Goal: Information Seeking & Learning: Learn about a topic

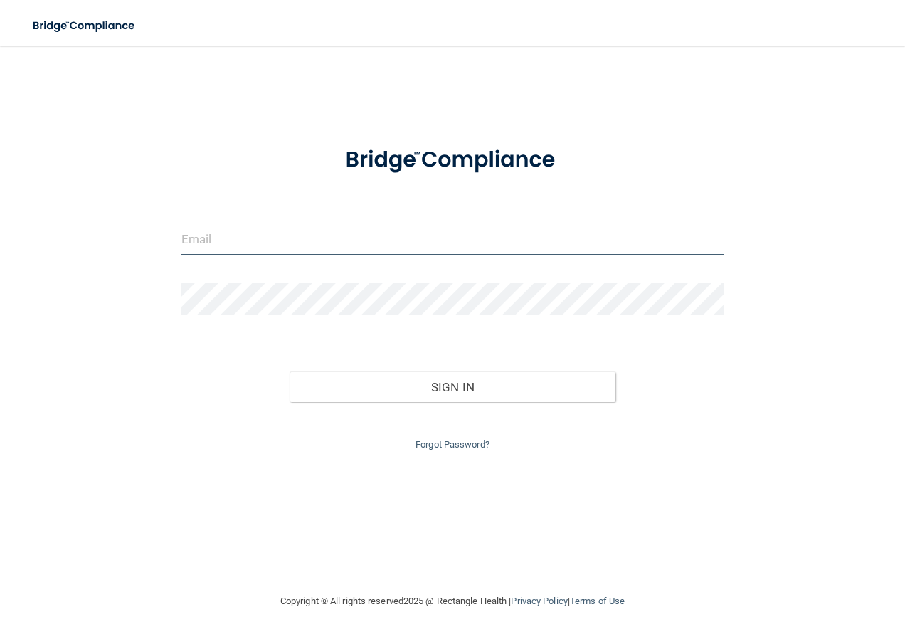
click at [201, 231] on input "email" at bounding box center [452, 239] width 543 height 32
type input "[EMAIL_ADDRESS][DOMAIN_NAME]"
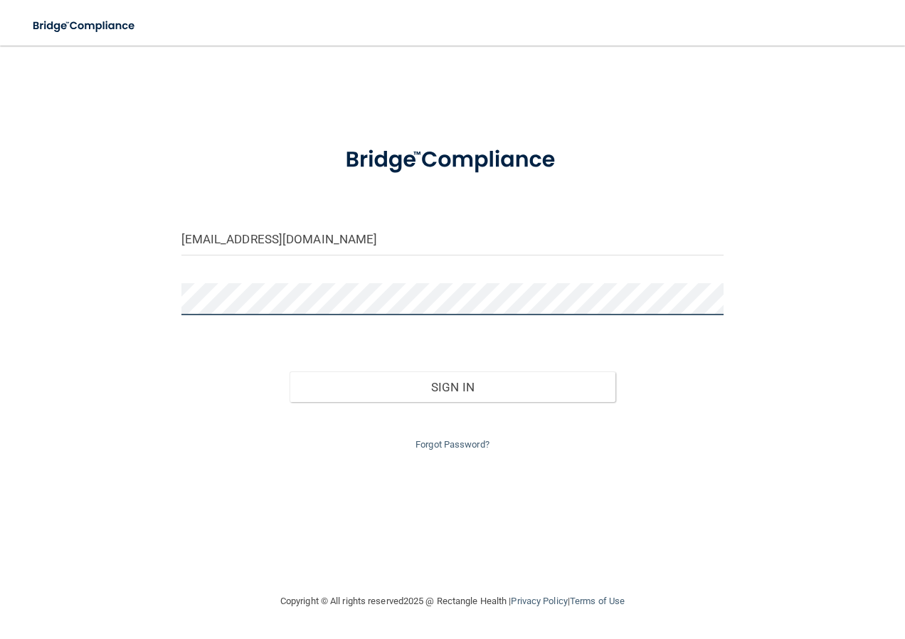
click at [290, 372] on button "Sign In" at bounding box center [453, 387] width 326 height 31
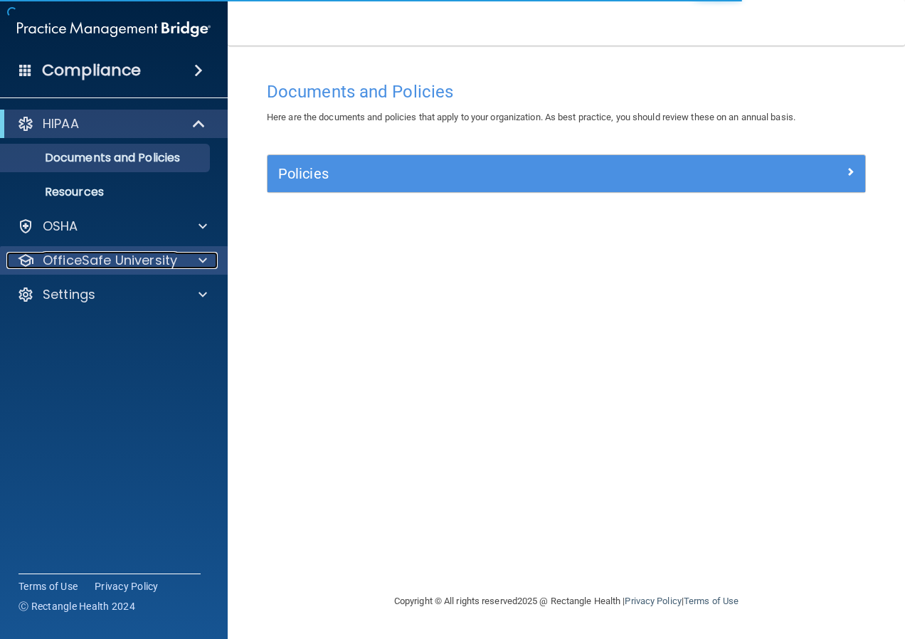
click at [172, 258] on p "OfficeSafe University" at bounding box center [110, 260] width 135 height 17
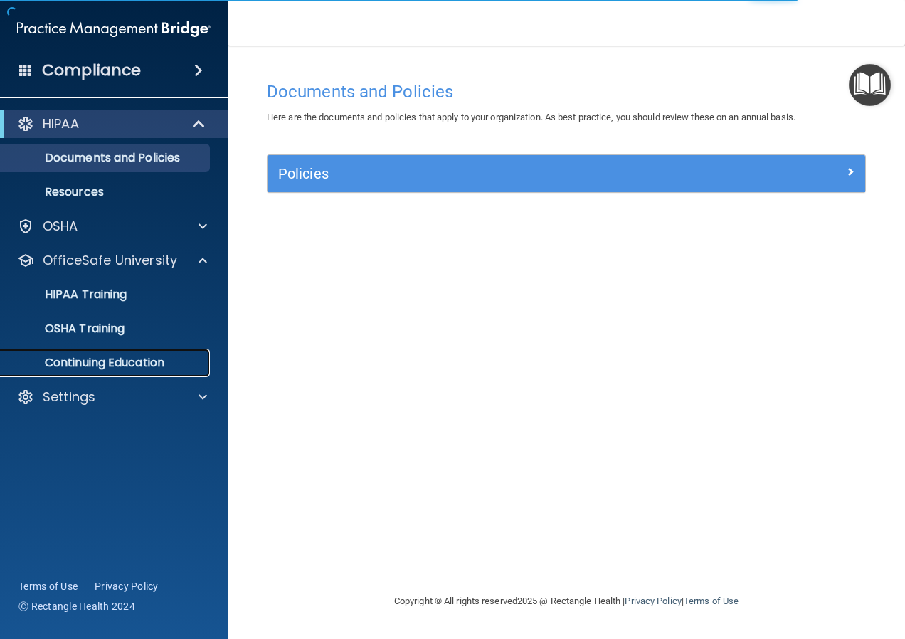
click at [176, 364] on p "Continuing Education" at bounding box center [106, 363] width 194 height 14
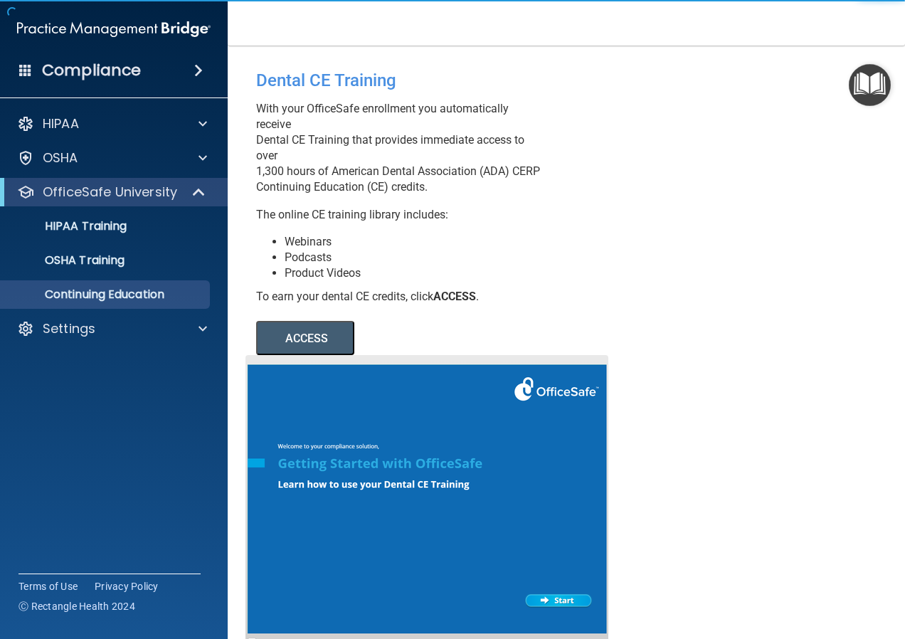
click at [320, 355] on button "ACCESS" at bounding box center [305, 338] width 98 height 34
